Goal: Task Accomplishment & Management: Manage account settings

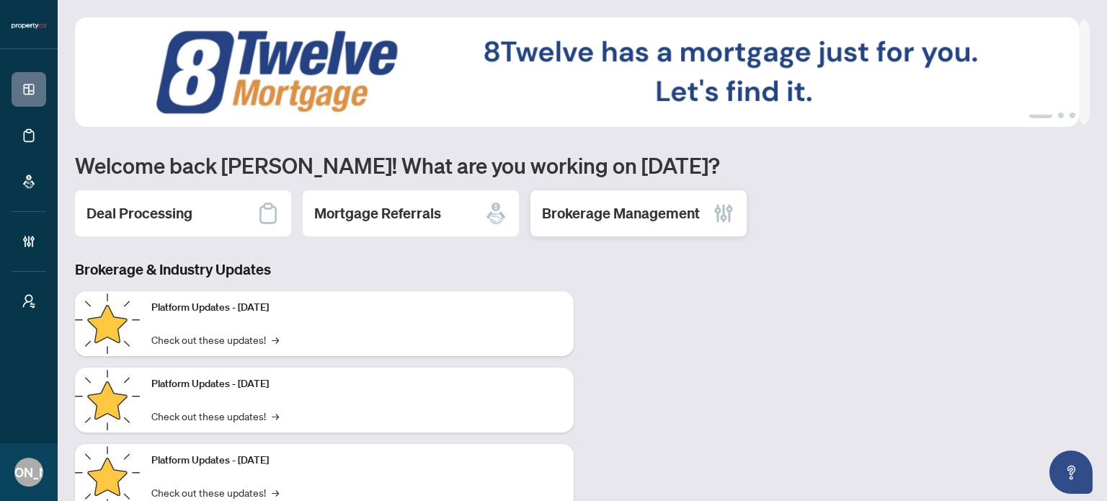
click at [597, 218] on h2 "Brokerage Management" at bounding box center [621, 213] width 158 height 20
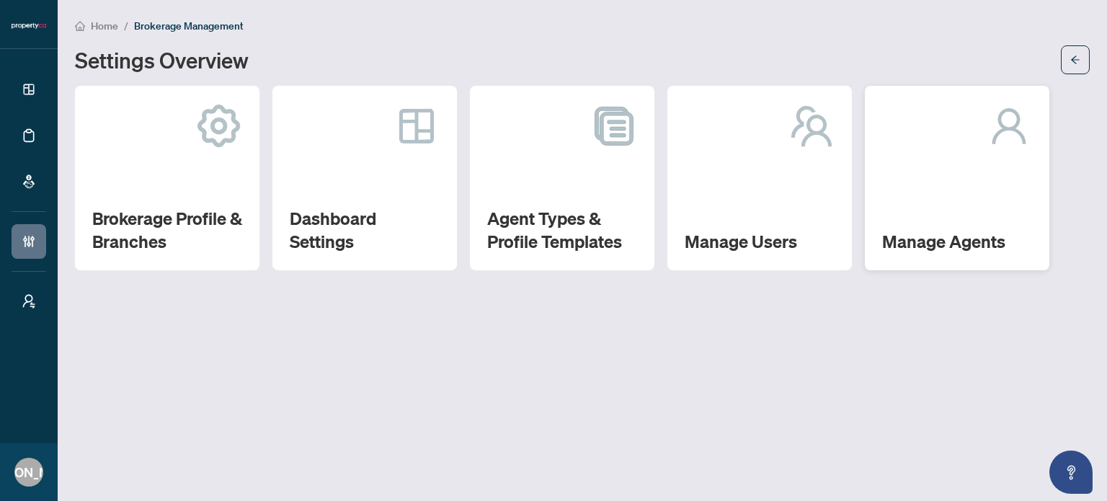
click at [943, 196] on div "Manage Agents" at bounding box center [957, 178] width 184 height 184
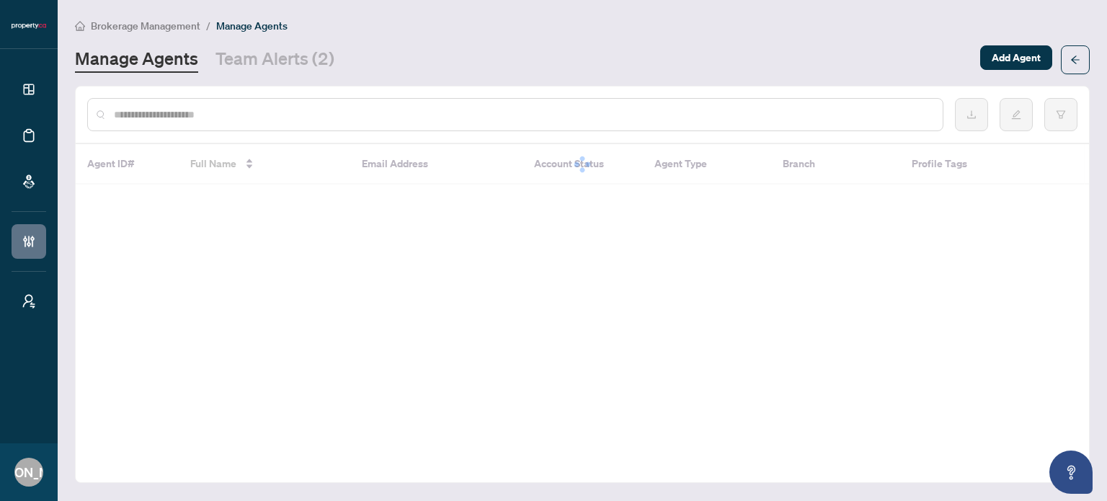
click at [407, 115] on input "text" at bounding box center [522, 115] width 817 height 16
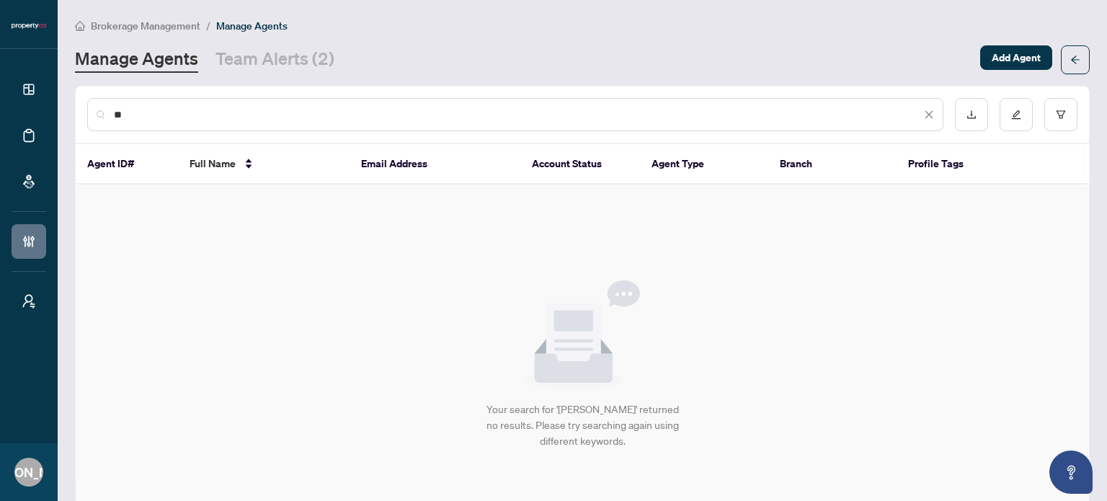
type input "*"
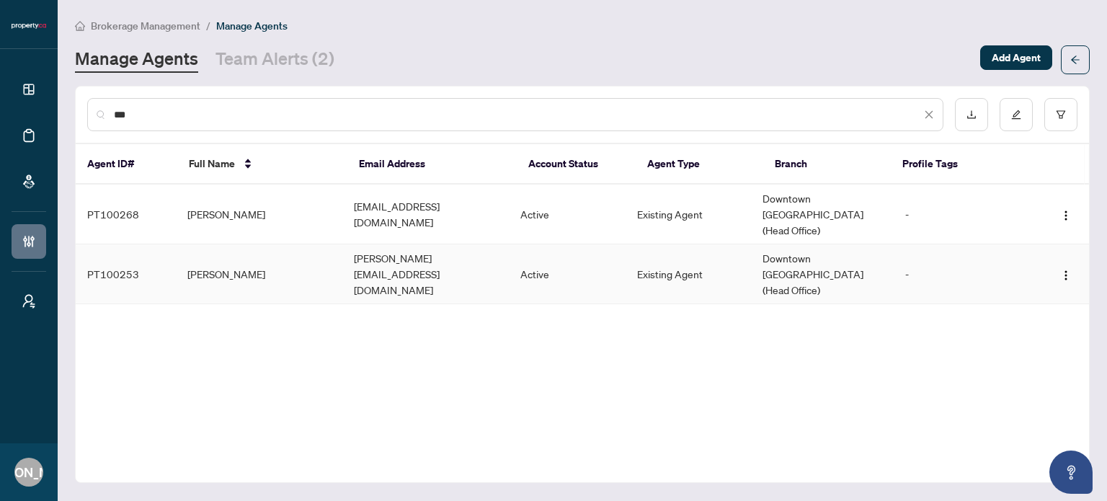
type input "***"
click at [427, 252] on td "vivian@condos.ca" at bounding box center [425, 274] width 166 height 60
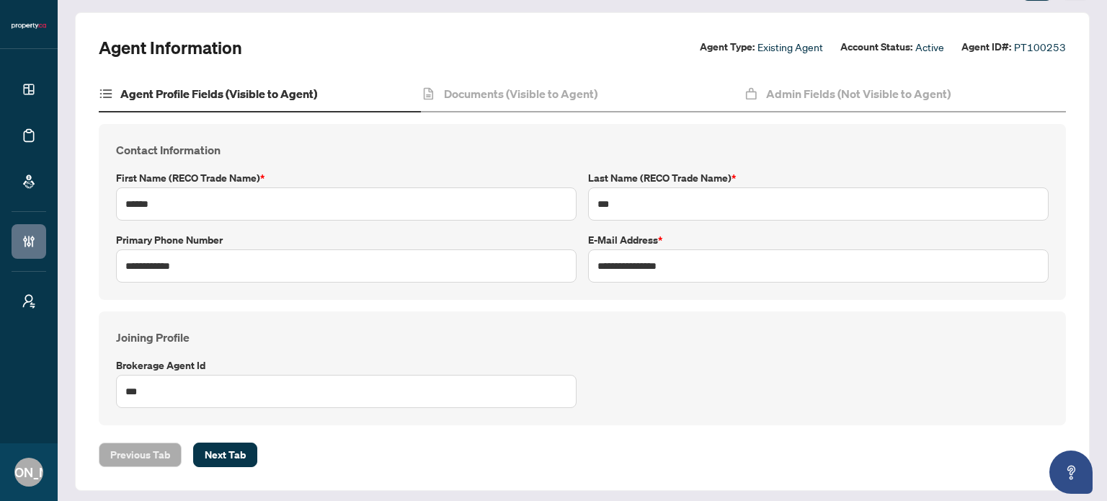
scroll to position [79, 0]
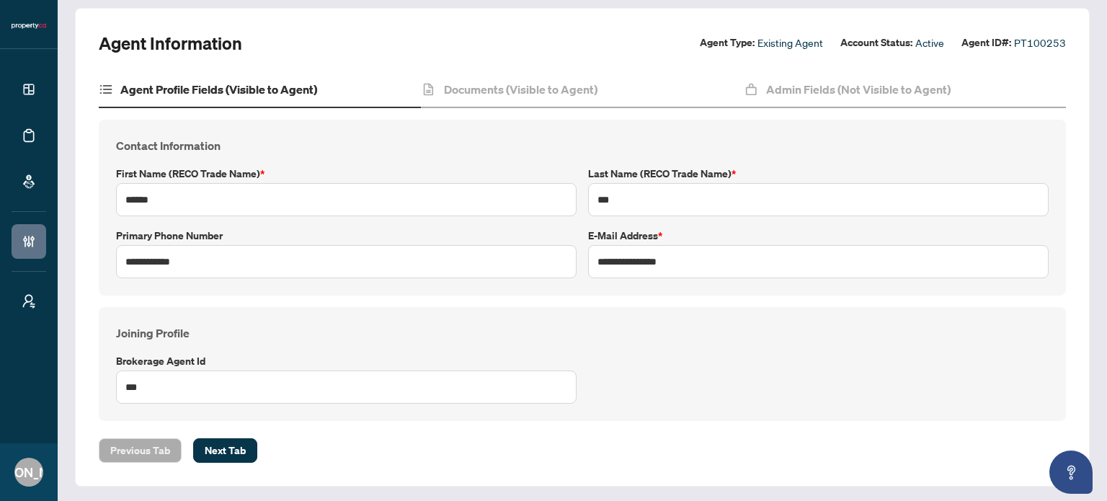
click at [303, 83] on h4 "Agent Profile Fields (Visible to Agent)" at bounding box center [218, 89] width 197 height 17
click at [537, 99] on div "Documents (Visible to Agent)" at bounding box center [582, 90] width 322 height 36
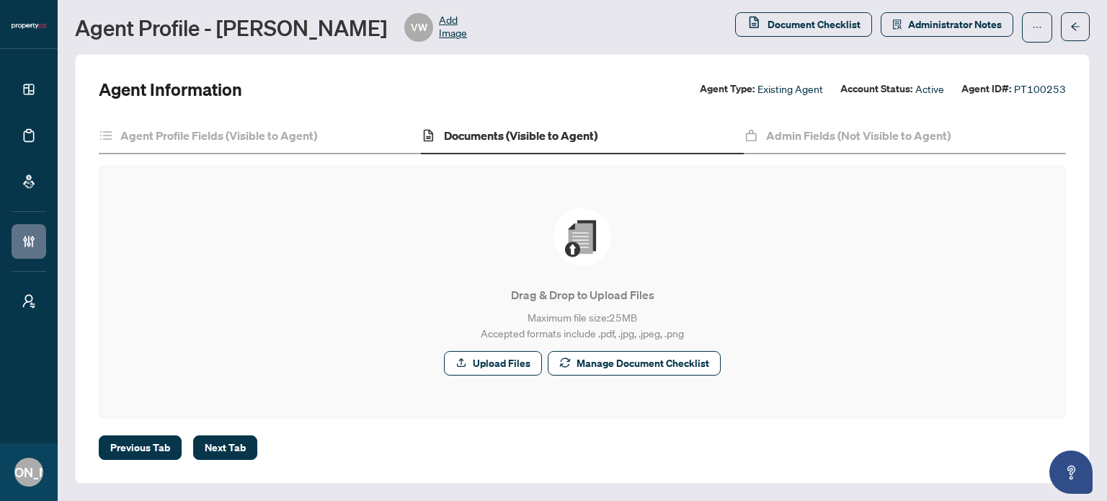
scroll to position [31, 0]
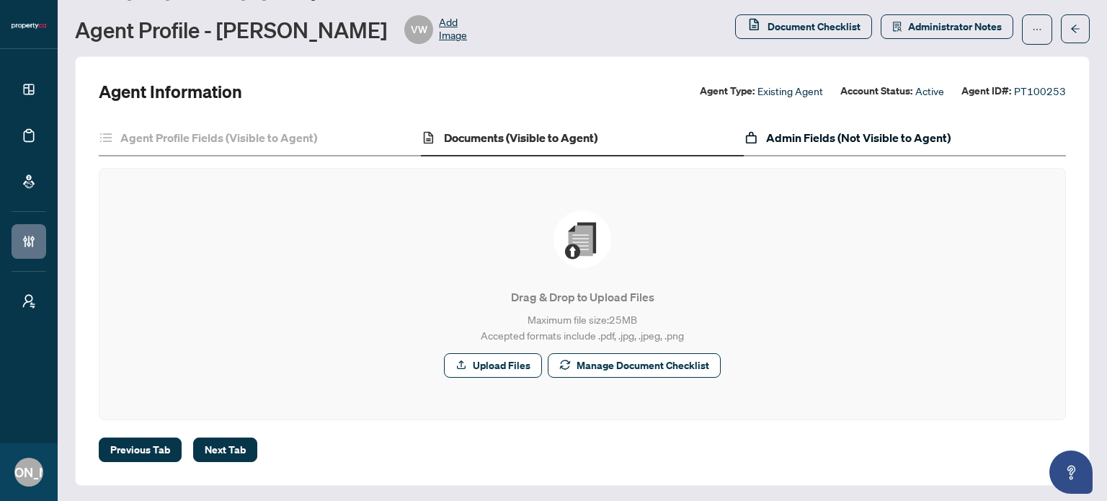
click at [767, 133] on h4 "Admin Fields (Not Visible to Agent)" at bounding box center [858, 137] width 184 height 17
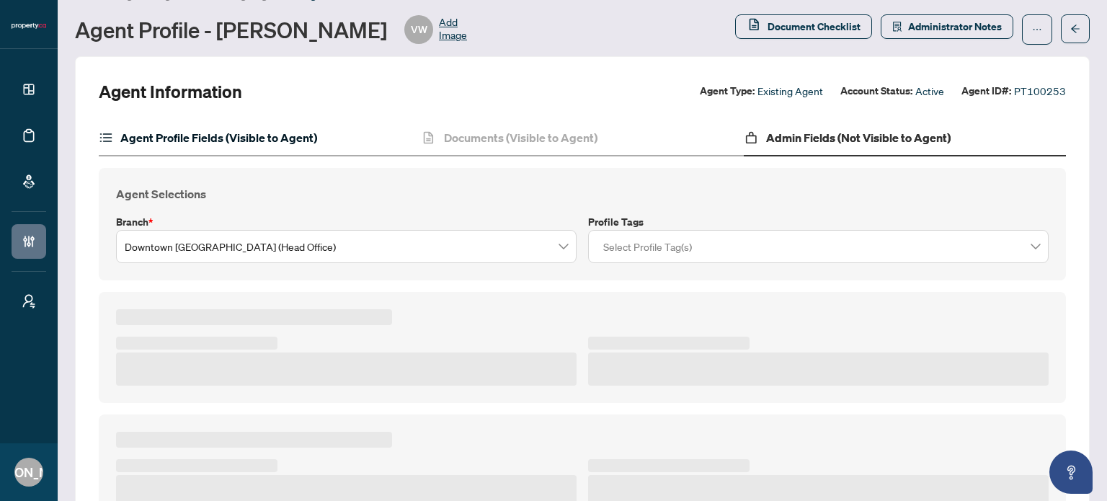
click at [270, 139] on h4 "Agent Profile Fields (Visible to Agent)" at bounding box center [218, 137] width 197 height 17
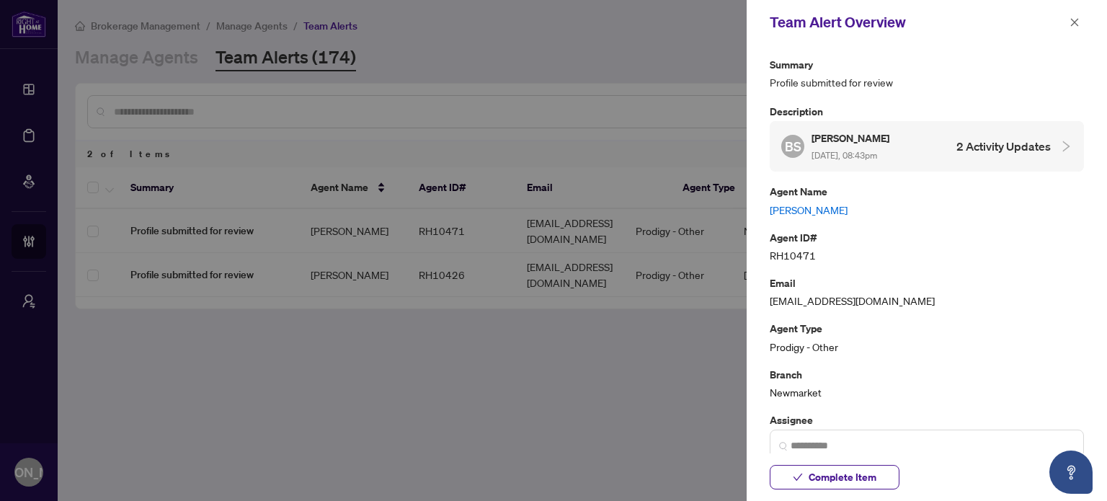
scroll to position [72, 0]
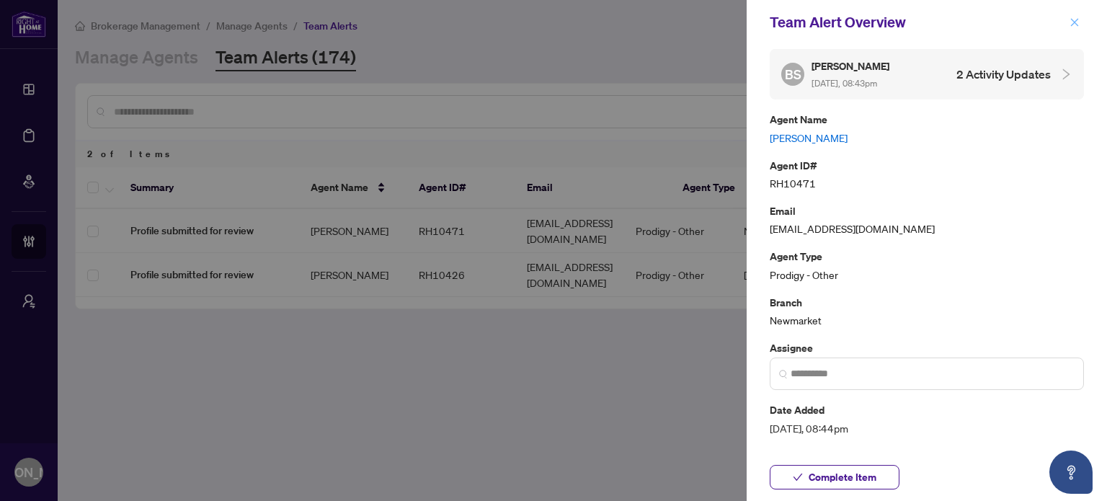
click at [1070, 22] on icon "close" at bounding box center [1074, 22] width 10 height 10
